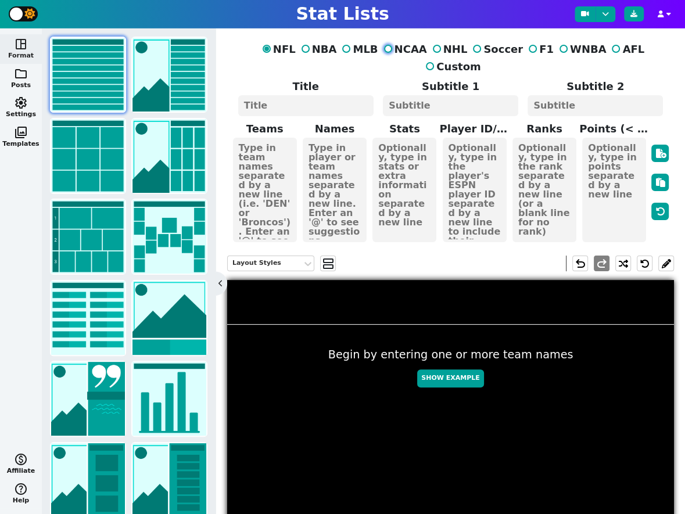
click at [384, 49] on input "NCAA" at bounding box center [388, 49] width 8 height 8
radio input "true"
click at [81, 69] on img at bounding box center [88, 75] width 74 height 74
click at [328, 257] on span "view_agenda" at bounding box center [329, 264] width 12 height 14
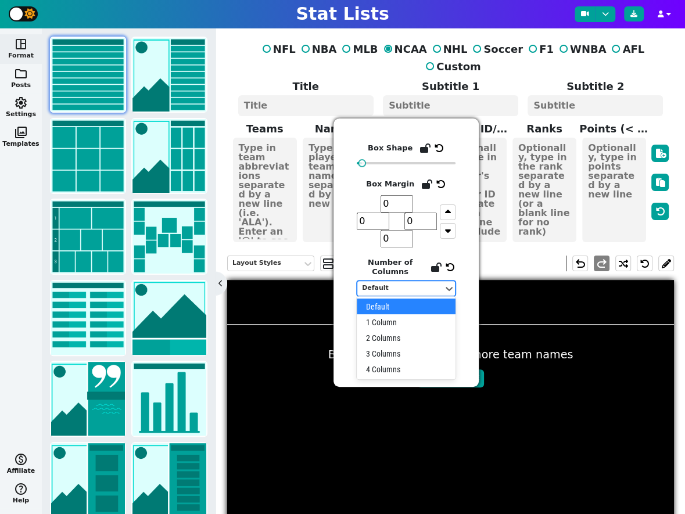
click at [421, 287] on div "Default" at bounding box center [400, 289] width 77 height 10
click at [393, 335] on div "2 Columns" at bounding box center [406, 338] width 99 height 16
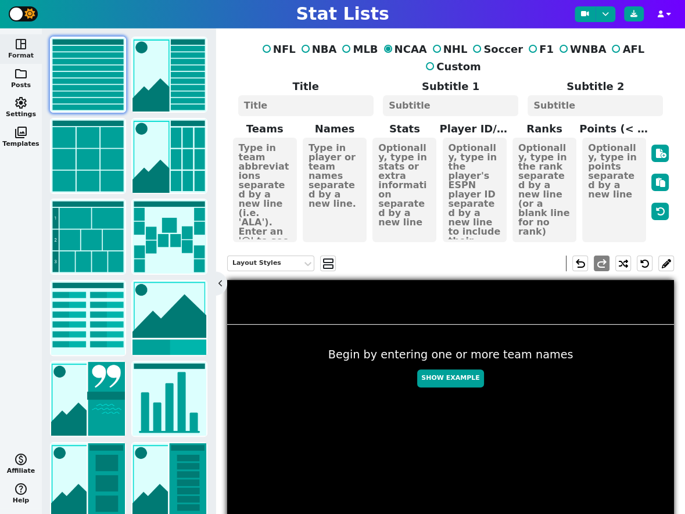
click at [265, 177] on textarea at bounding box center [265, 190] width 64 height 105
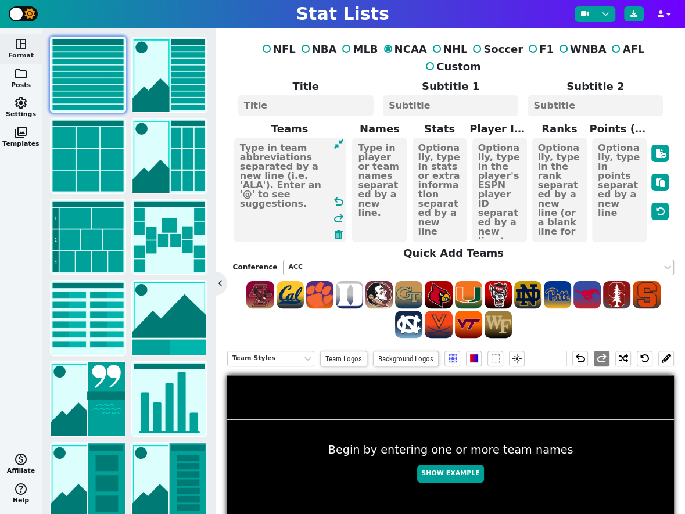
click at [317, 263] on div "ACC" at bounding box center [472, 268] width 369 height 10
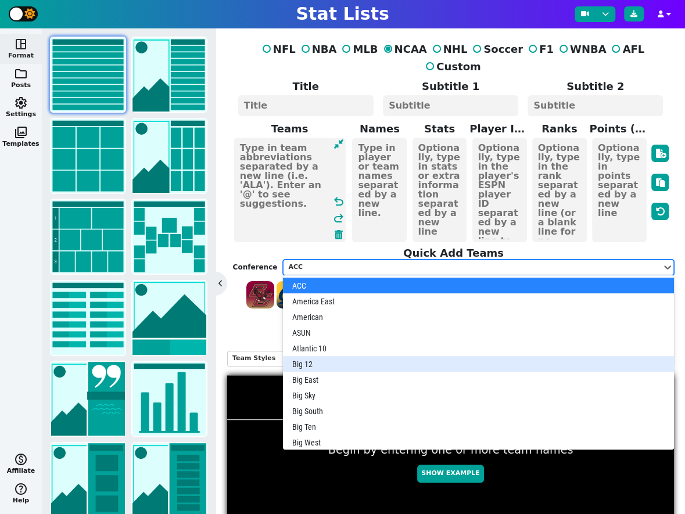
click at [324, 356] on div "Big 12" at bounding box center [478, 364] width 391 height 16
